Goal: Task Accomplishment & Management: Manage account settings

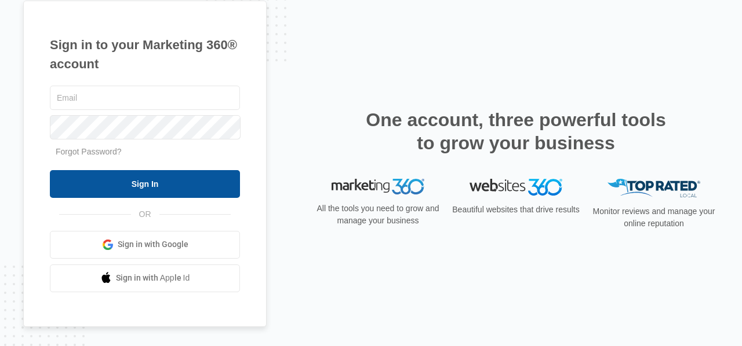
type input "[EMAIL_ADDRESS][DOMAIN_NAME]"
click at [148, 183] on input "Sign In" at bounding box center [145, 184] width 190 height 28
type input "[EMAIL_ADDRESS][DOMAIN_NAME]"
click at [115, 186] on input "Sign In" at bounding box center [145, 184] width 190 height 28
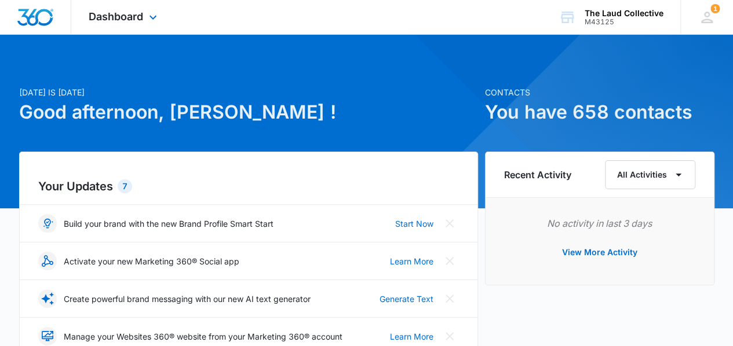
click at [147, 8] on div "Dashboard Apps Reputation Websites Forms CRM Email Social Shop Payments POS Con…" at bounding box center [124, 17] width 106 height 34
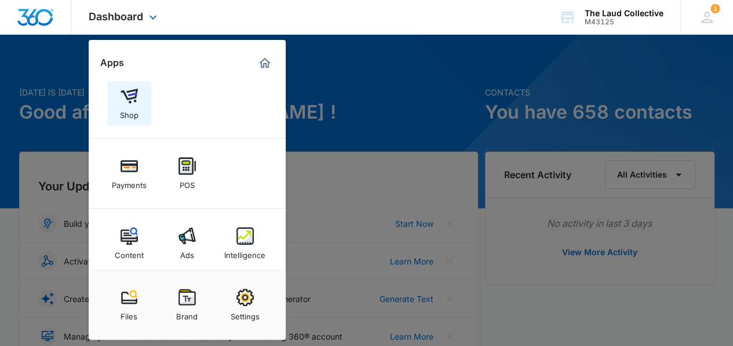
scroll to position [104, 0]
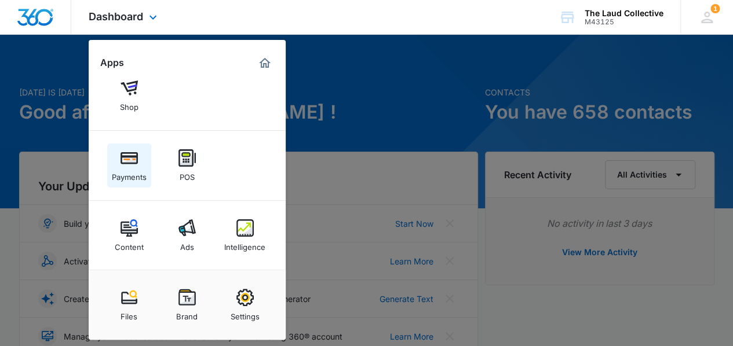
click at [138, 160] on link "Payments" at bounding box center [129, 166] width 44 height 44
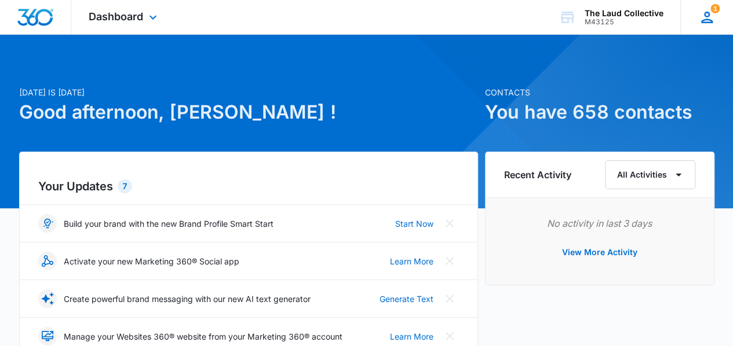
click at [710, 17] on icon at bounding box center [706, 17] width 17 height 17
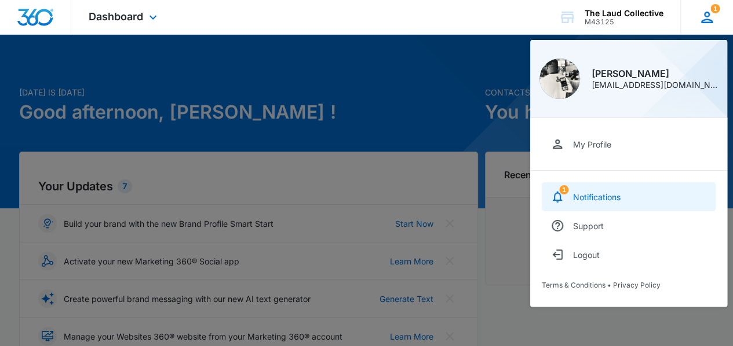
click at [599, 192] on div "Notifications" at bounding box center [597, 197] width 48 height 10
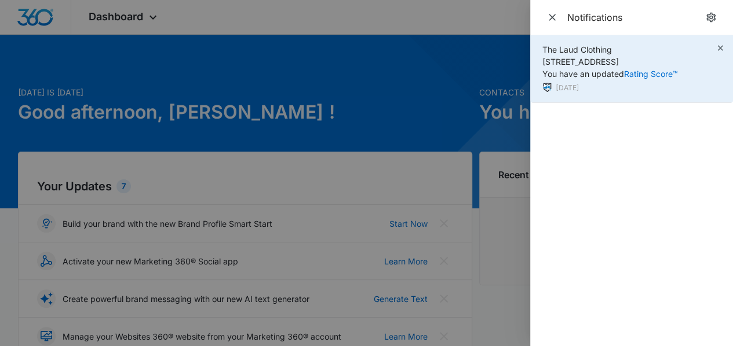
click at [623, 61] on span "The Laud Clothing [STREET_ADDRESS][PERSON_NAME] You have an updated Rating Scor…" at bounding box center [610, 62] width 136 height 34
click at [717, 48] on icon "button" at bounding box center [720, 47] width 9 height 9
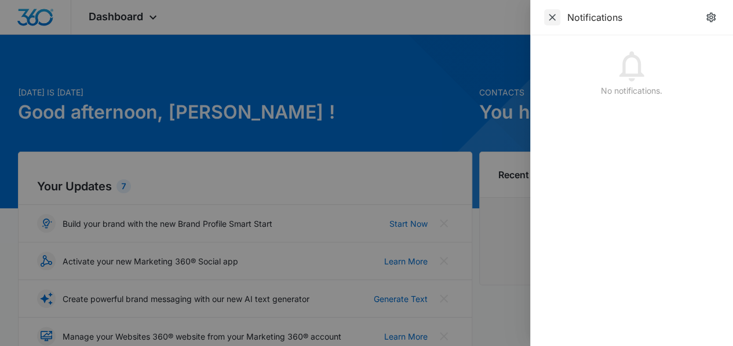
click at [554, 17] on icon "Close" at bounding box center [552, 18] width 12 height 12
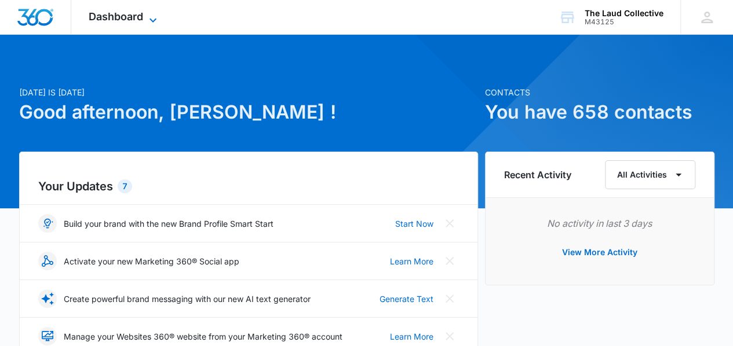
click at [133, 12] on span "Dashboard" at bounding box center [116, 16] width 54 height 12
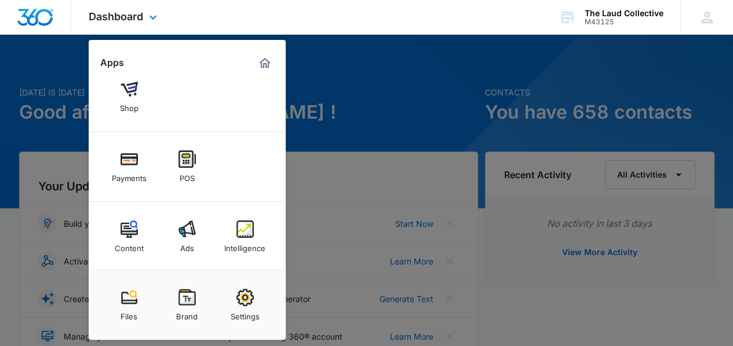
scroll to position [104, 0]
click at [138, 304] on link "Files" at bounding box center [129, 305] width 44 height 44
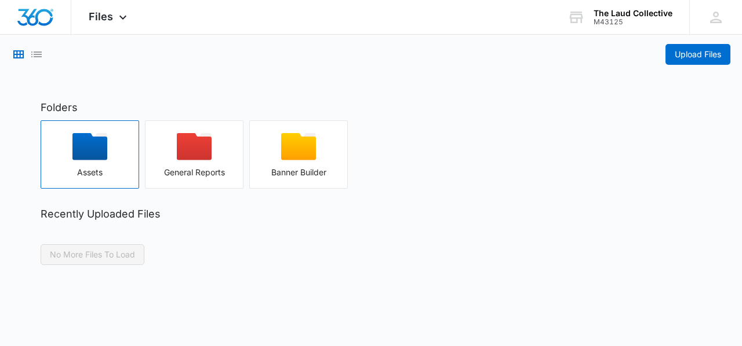
click at [103, 158] on icon "button" at bounding box center [89, 146] width 35 height 27
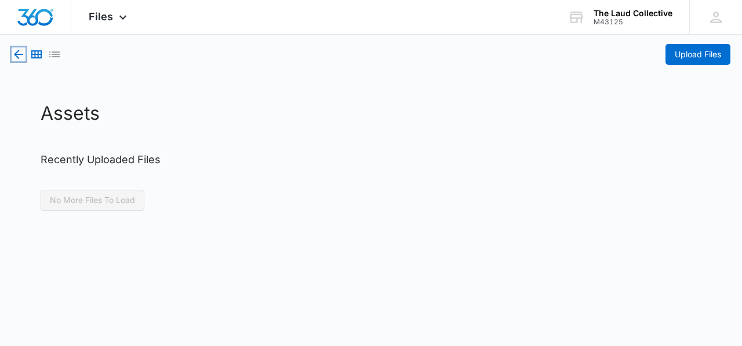
click at [17, 52] on icon "button" at bounding box center [18, 54] width 9 height 9
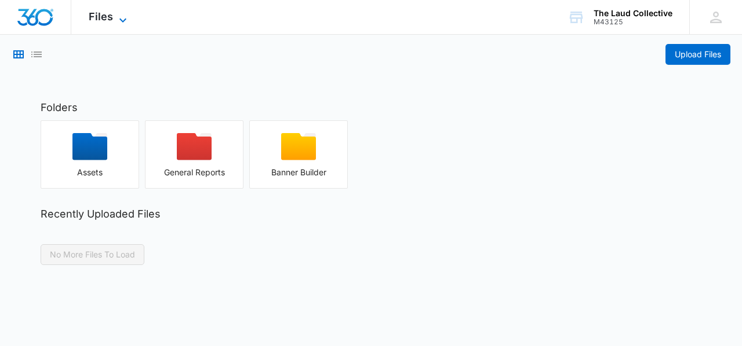
click at [121, 20] on icon at bounding box center [122, 20] width 7 height 4
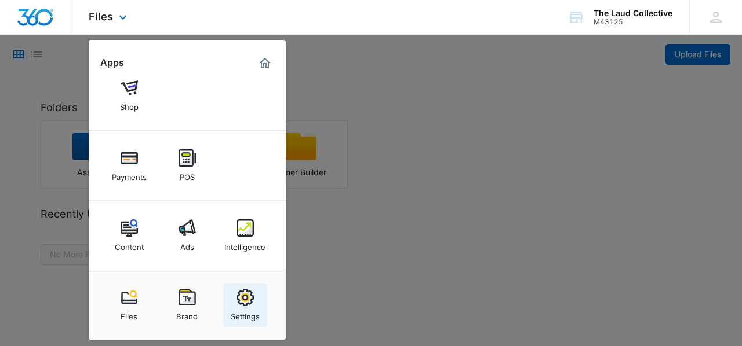
click at [253, 307] on div "Settings" at bounding box center [245, 314] width 29 height 15
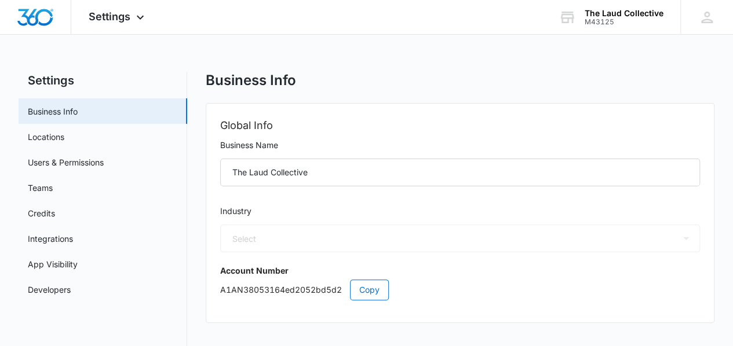
select select "45"
select select "US"
select select "America/New_York"
click at [50, 214] on link "Credits" at bounding box center [41, 213] width 27 height 12
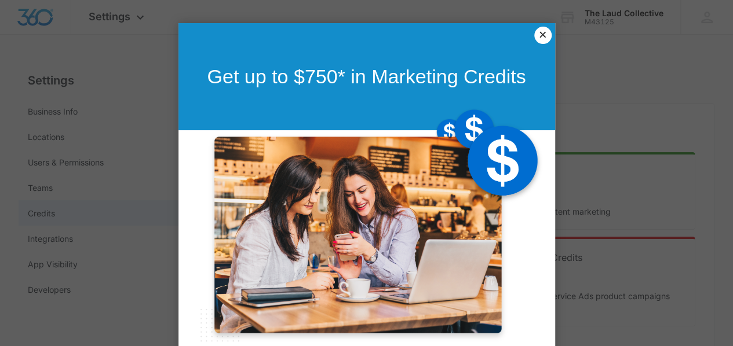
click at [538, 38] on link "×" at bounding box center [542, 35] width 17 height 17
